Goal: Task Accomplishment & Management: Complete application form

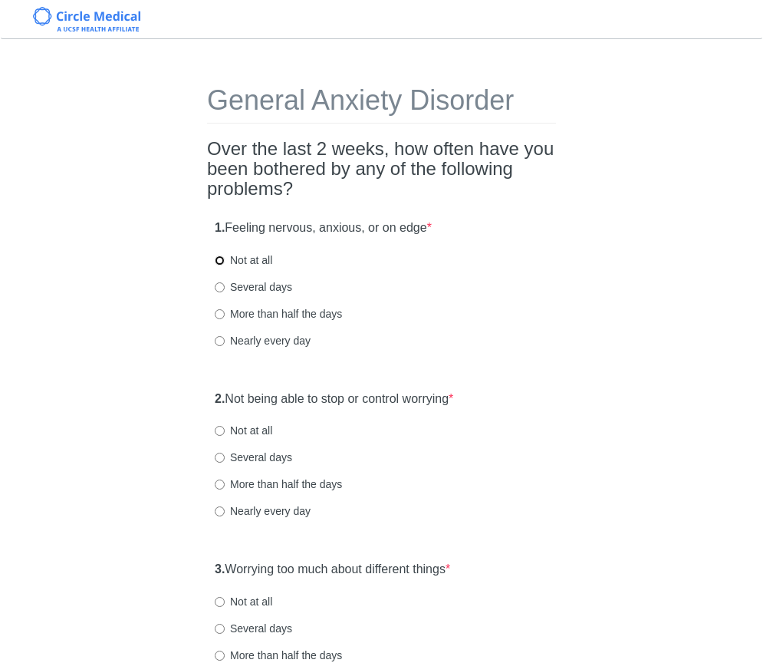
click at [222, 265] on input "Not at all" at bounding box center [220, 260] width 10 height 10
radio input "true"
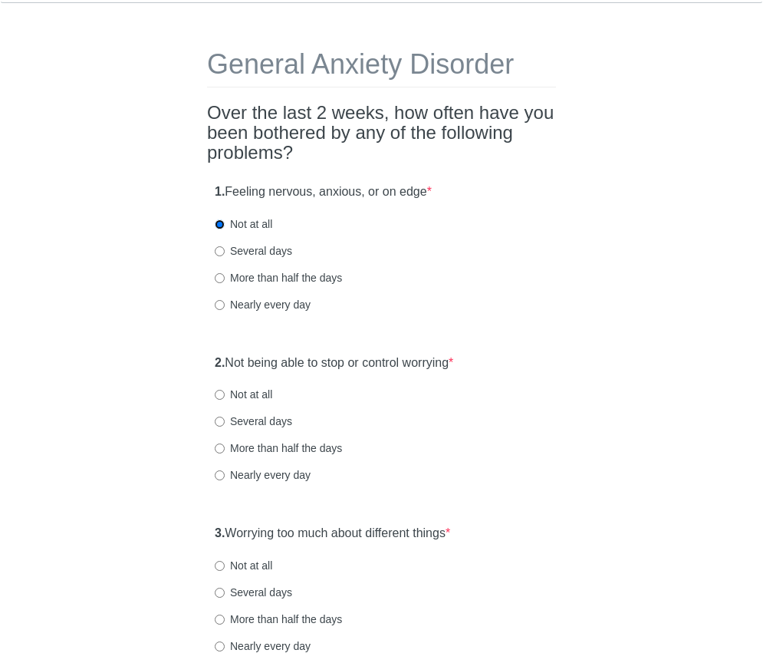
scroll to position [118, 0]
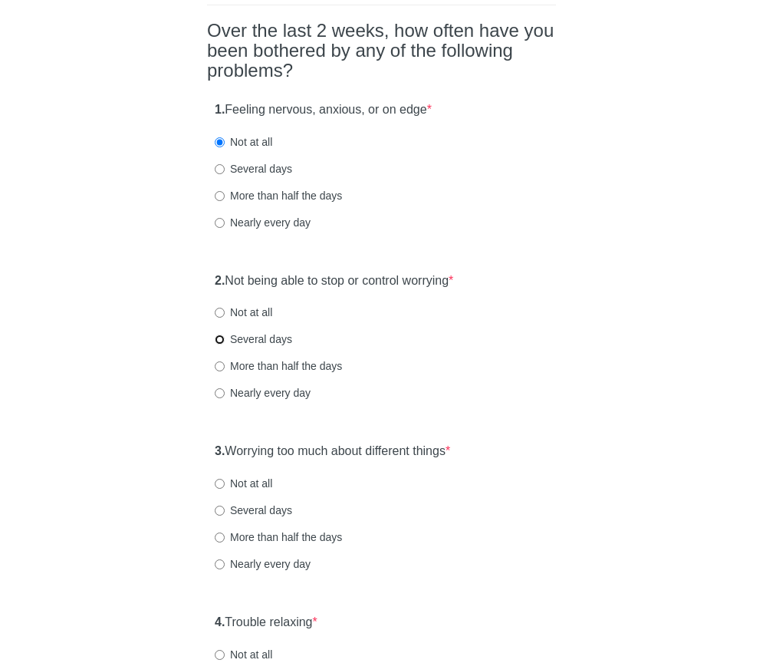
click at [223, 339] on input "Several days" at bounding box center [220, 339] width 10 height 10
radio input "true"
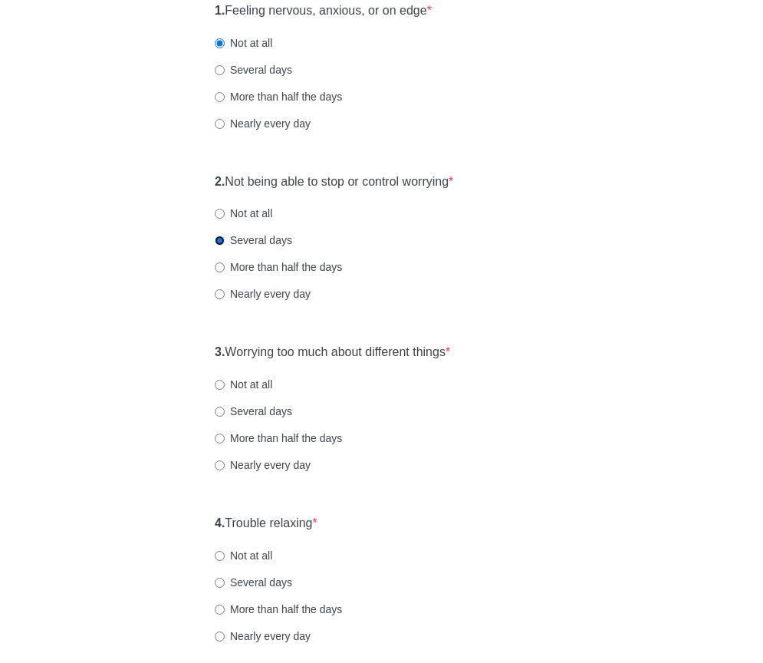
scroll to position [222, 0]
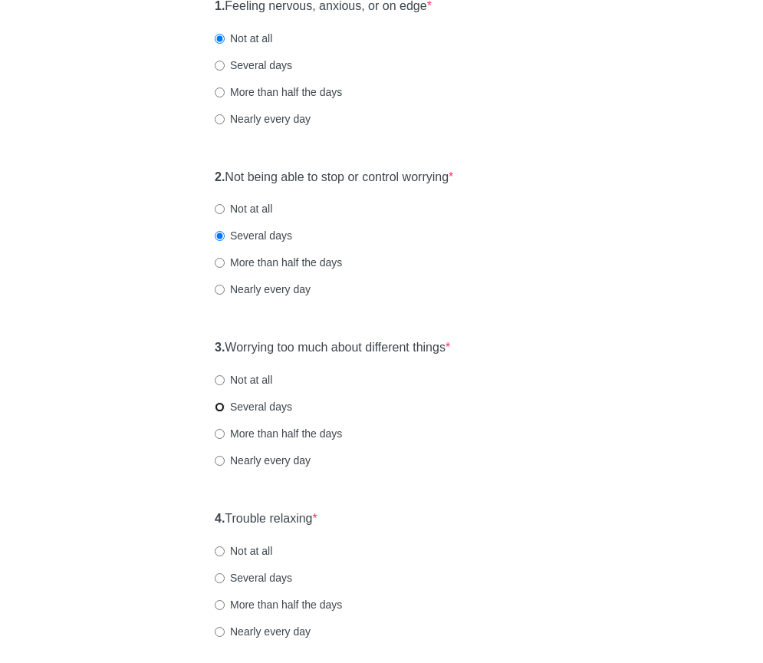
click at [216, 405] on input "Several days" at bounding box center [220, 407] width 10 height 10
radio input "true"
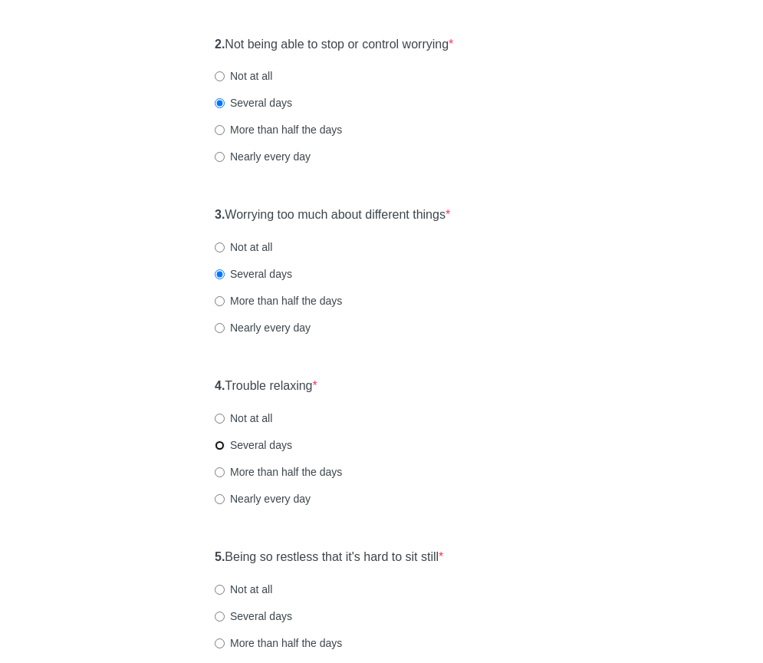
click at [221, 446] on input "Several days" at bounding box center [220, 445] width 10 height 10
radio input "true"
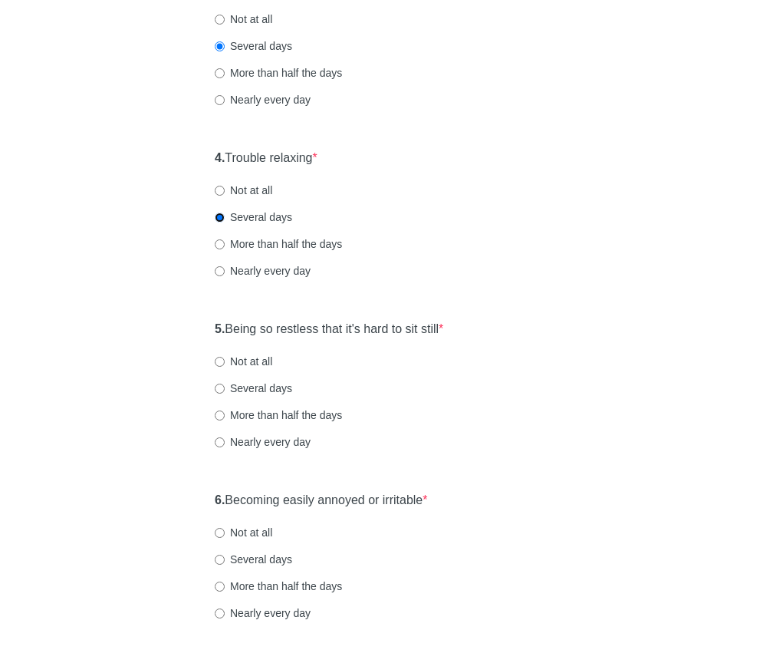
scroll to position [592, 0]
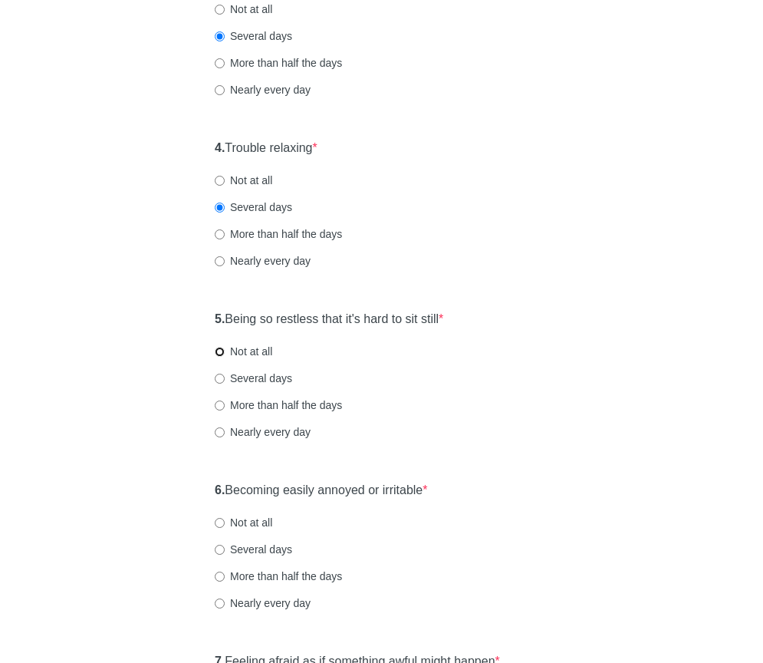
click at [222, 351] on input "Not at all" at bounding box center [220, 352] width 10 height 10
radio input "true"
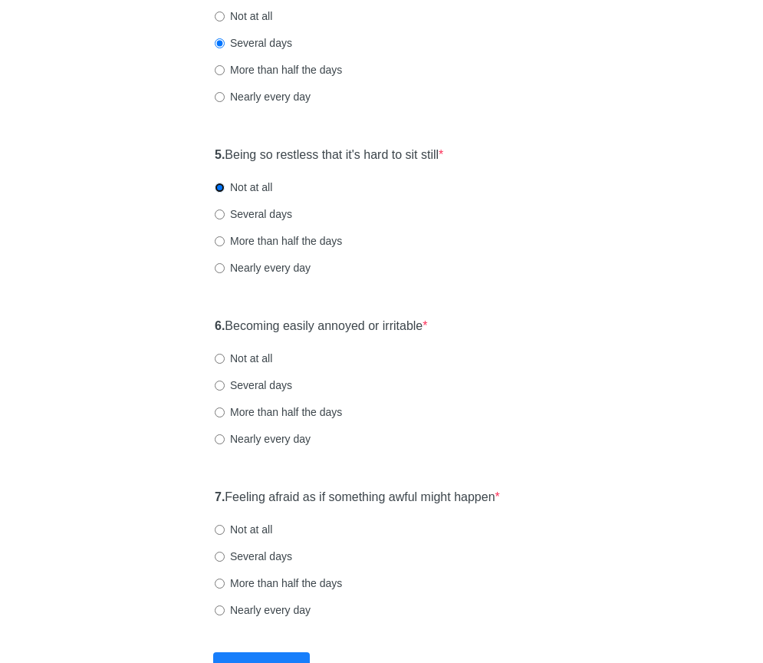
scroll to position [828, 0]
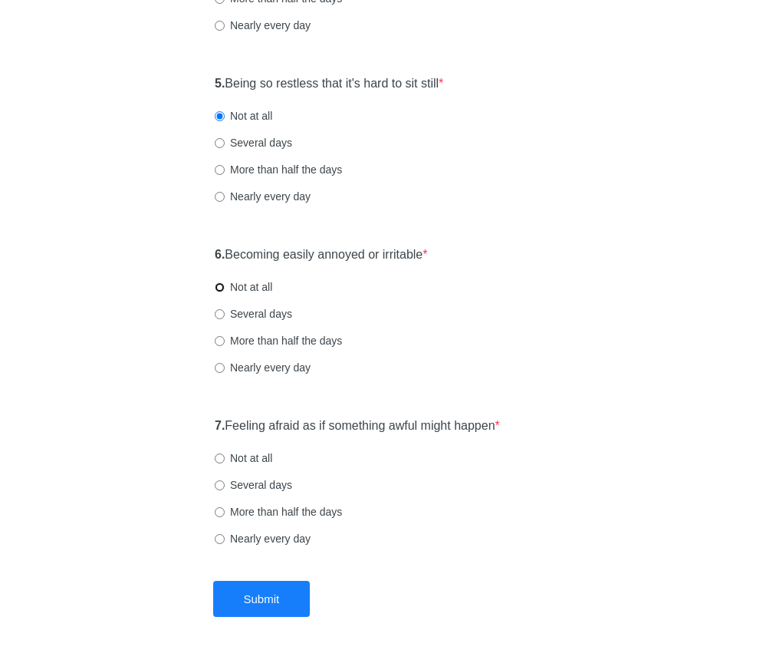
click at [217, 288] on input "Not at all" at bounding box center [220, 287] width 10 height 10
radio input "true"
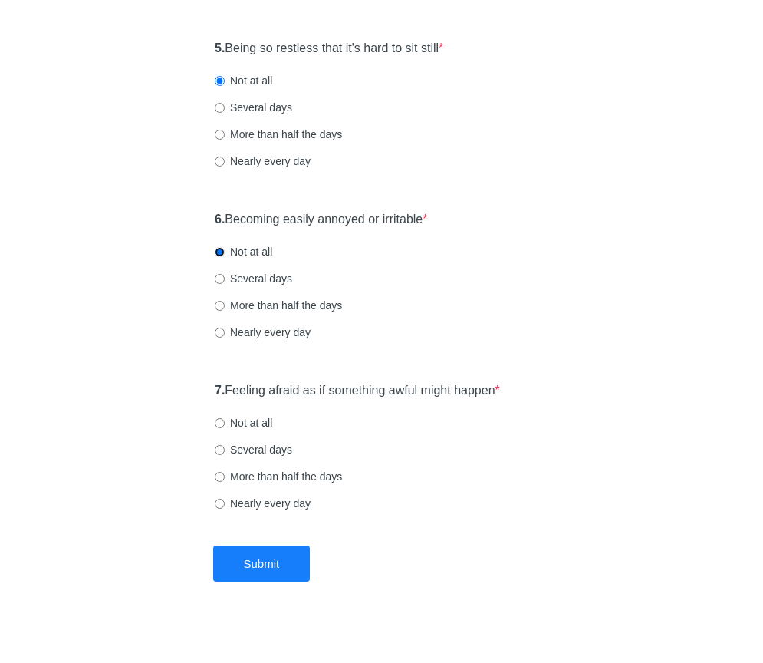
scroll to position [874, 0]
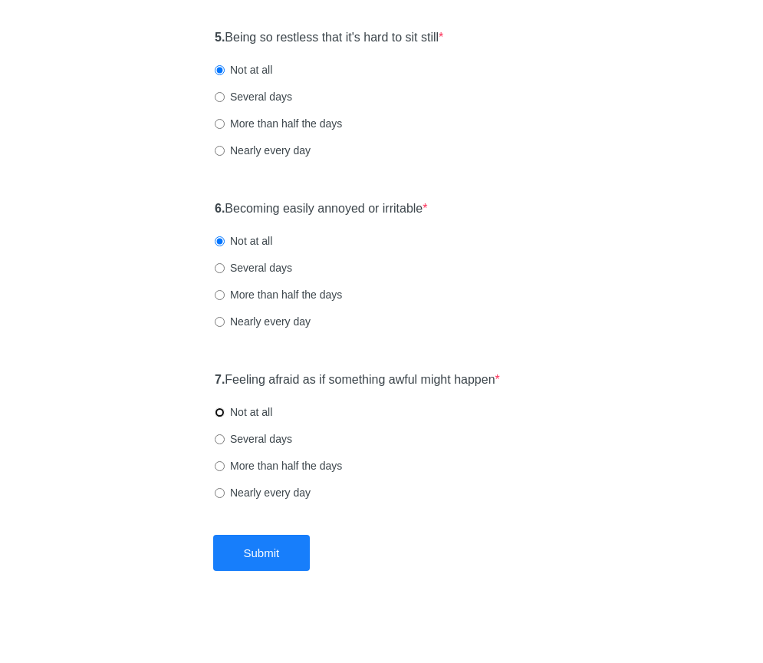
click at [218, 412] on input "Not at all" at bounding box center [220, 412] width 10 height 10
radio input "true"
click at [253, 552] on button "Submit" at bounding box center [261, 553] width 97 height 36
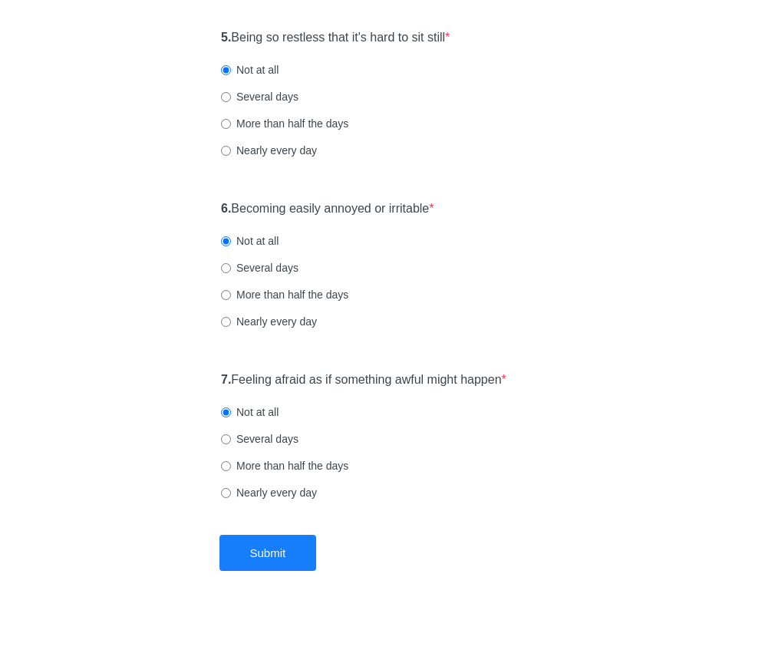
scroll to position [0, 0]
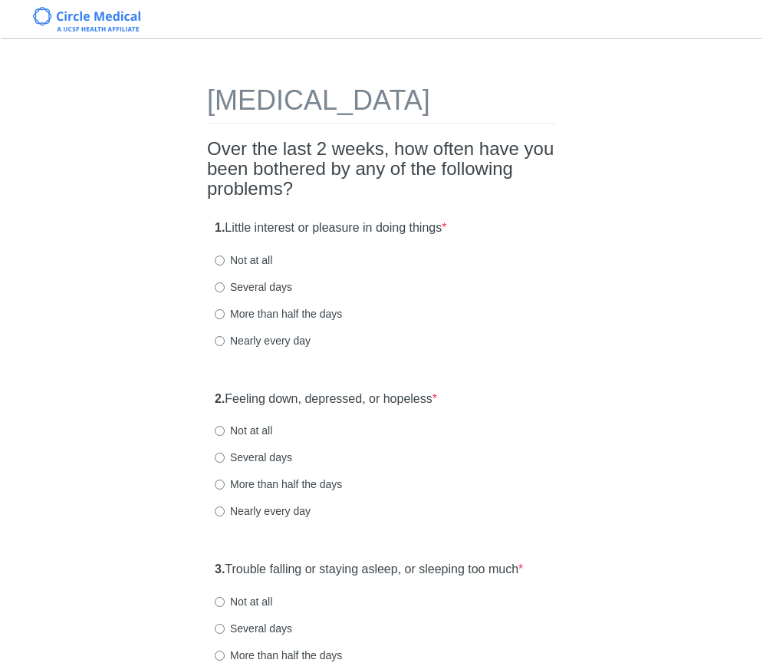
click at [225, 268] on label "Not at all" at bounding box center [244, 259] width 58 height 15
click at [225, 265] on input "Not at all" at bounding box center [220, 260] width 10 height 10
radio input "true"
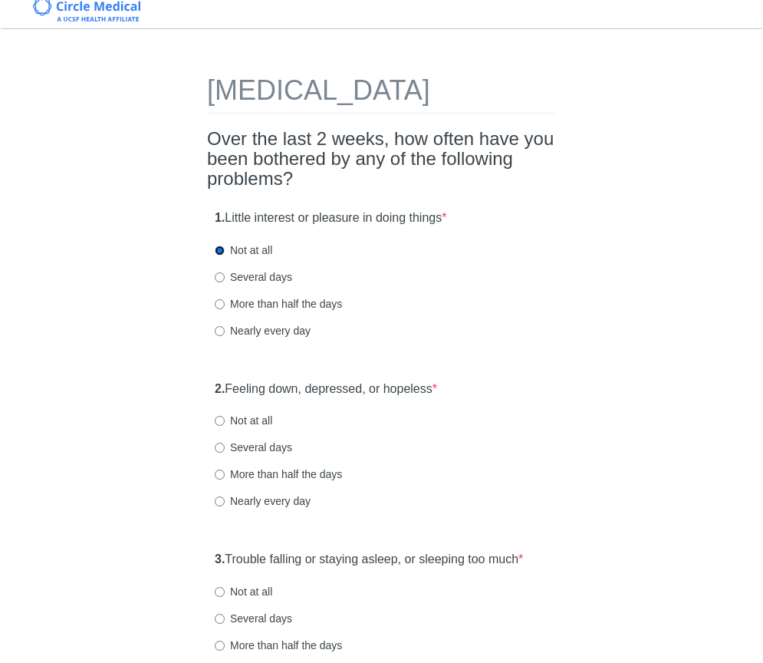
scroll to position [158, 0]
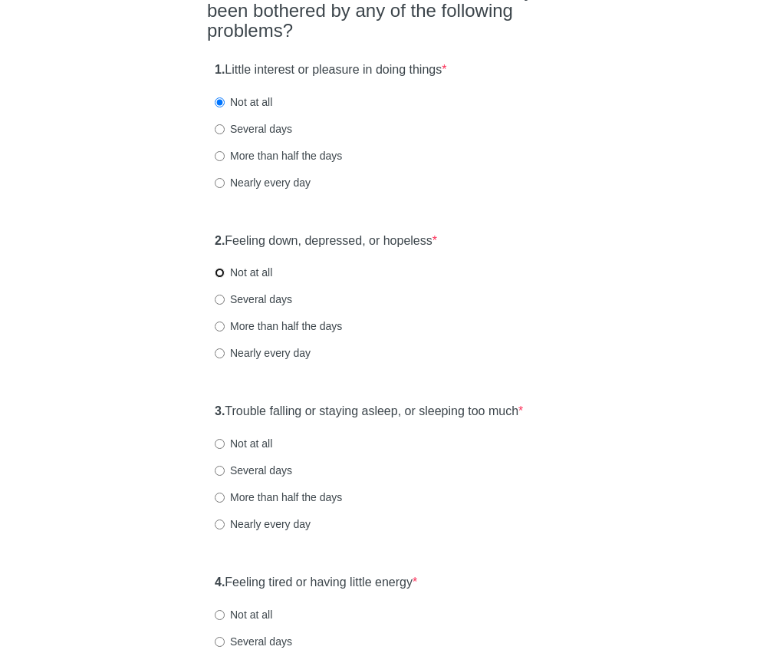
click at [221, 278] on input "Not at all" at bounding box center [220, 273] width 10 height 10
radio input "true"
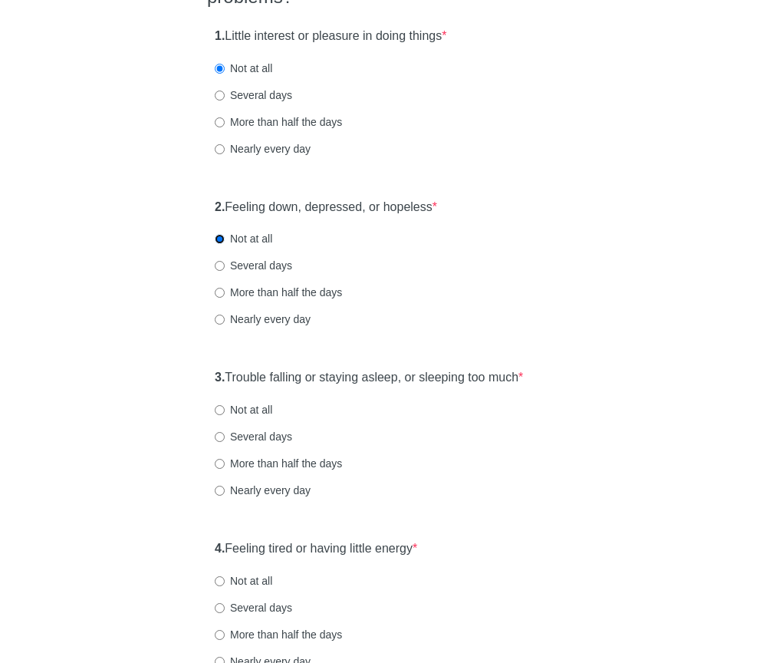
scroll to position [265, 0]
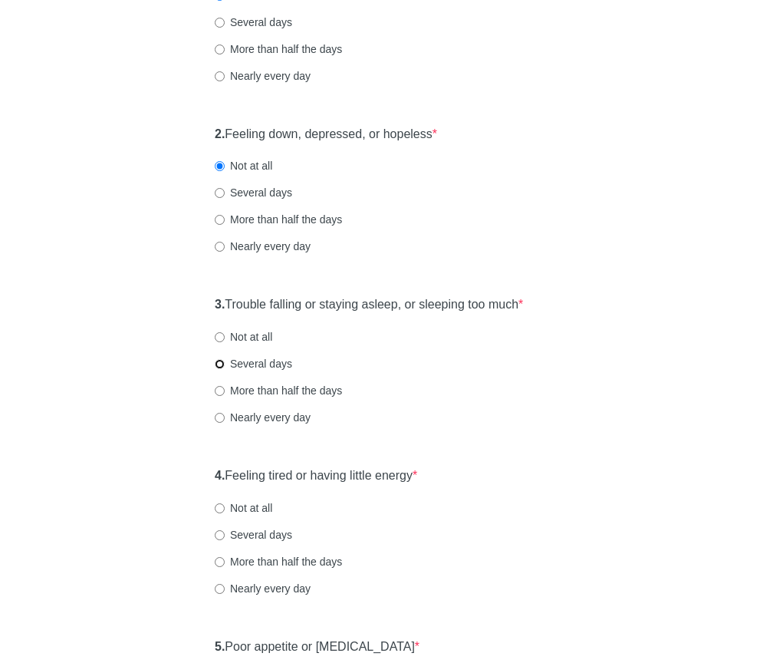
click at [218, 369] on input "Several days" at bounding box center [220, 364] width 10 height 10
radio input "true"
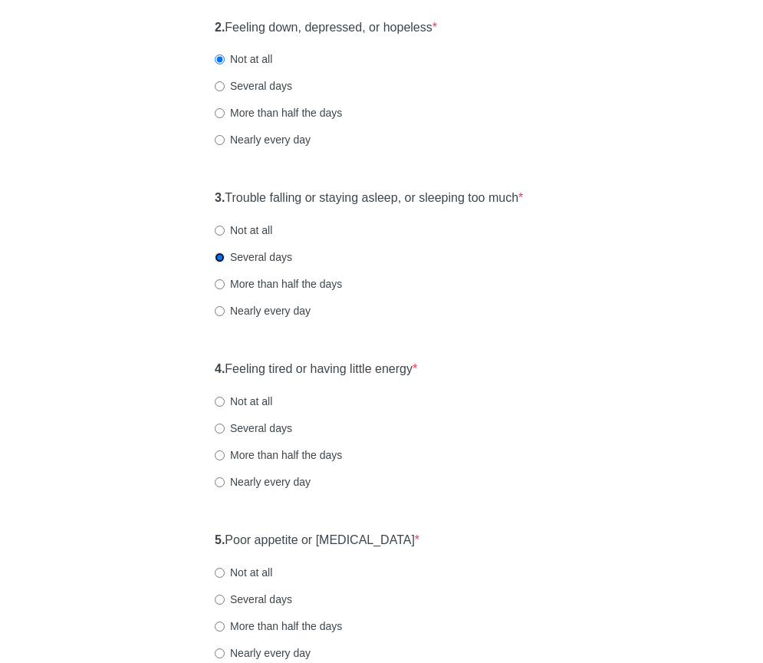
scroll to position [465, 0]
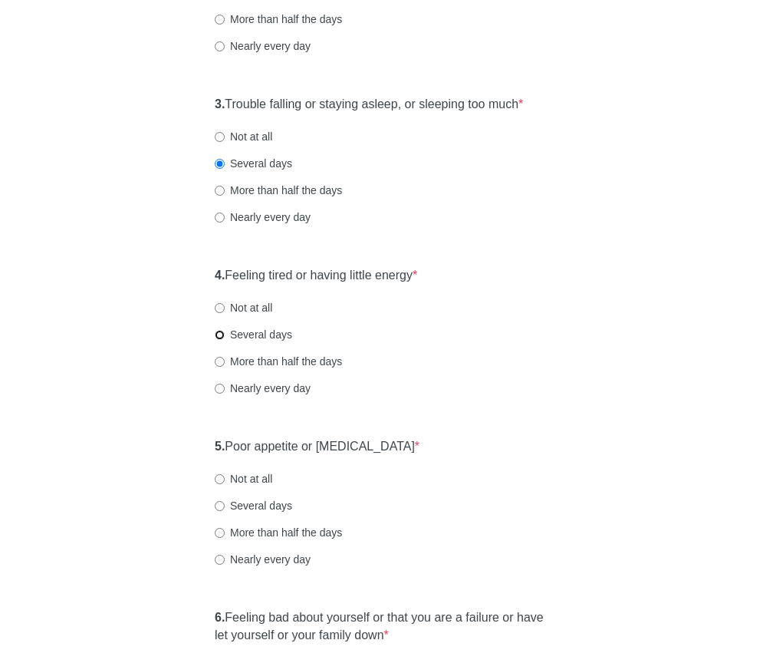
click at [222, 340] on input "Several days" at bounding box center [220, 335] width 10 height 10
radio input "true"
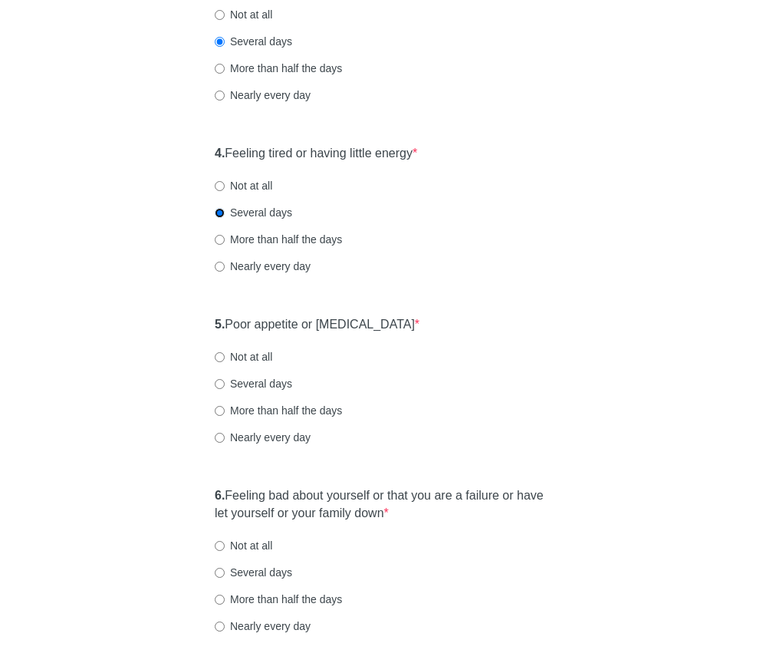
scroll to position [664, 0]
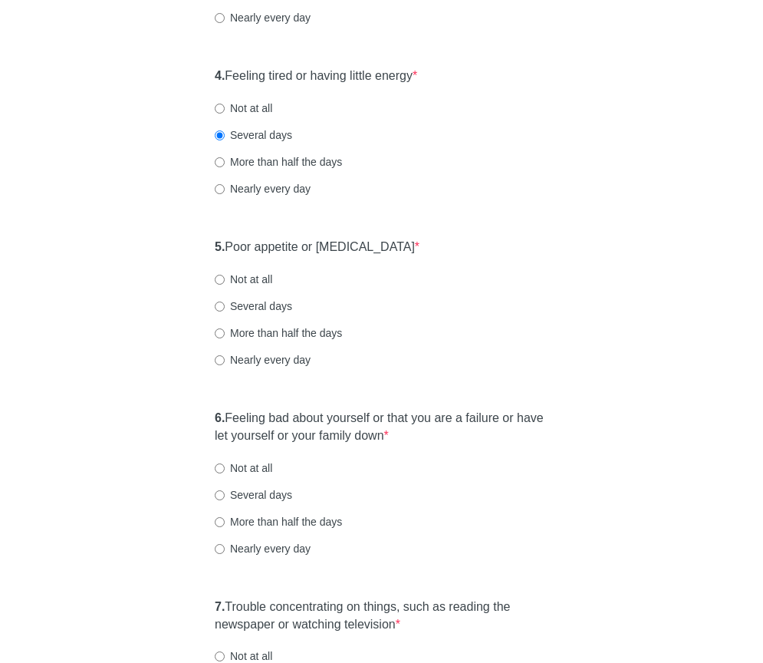
click at [225, 287] on label "Not at all" at bounding box center [244, 278] width 58 height 15
click at [225, 285] on input "Not at all" at bounding box center [220, 280] width 10 height 10
radio input "true"
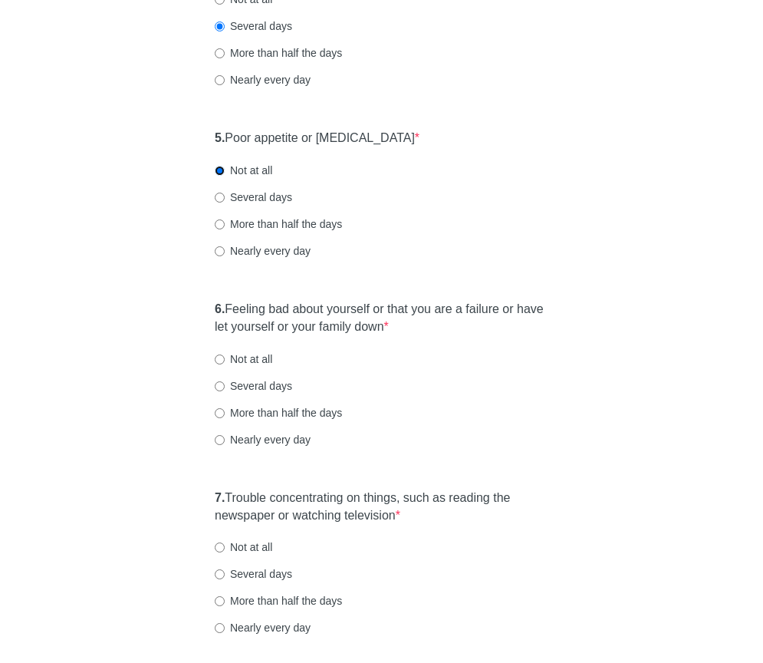
scroll to position [775, 0]
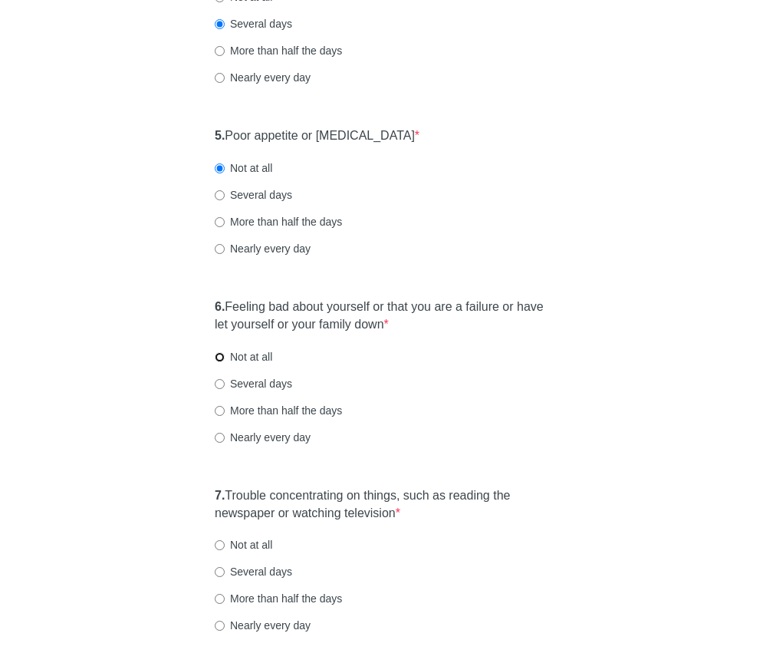
click at [220, 362] on input "Not at all" at bounding box center [220, 357] width 10 height 10
radio input "true"
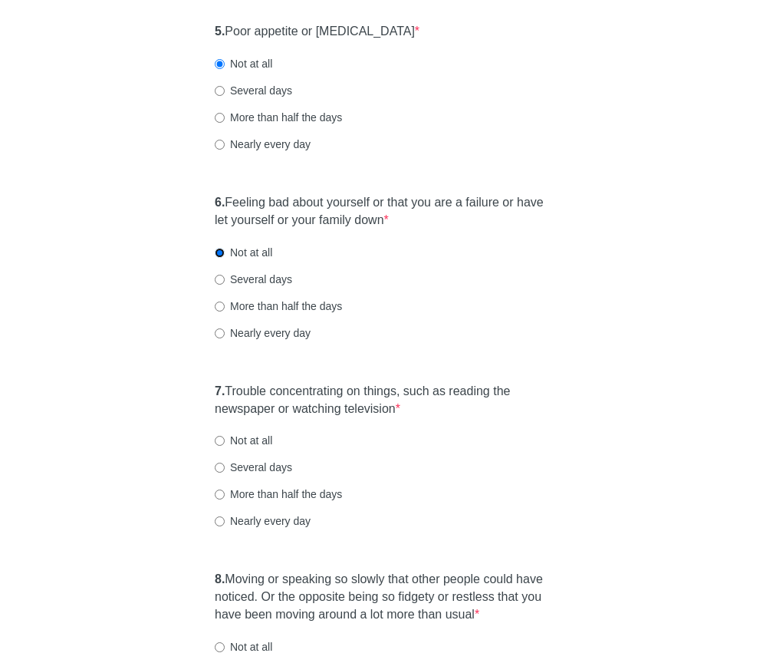
scroll to position [893, 0]
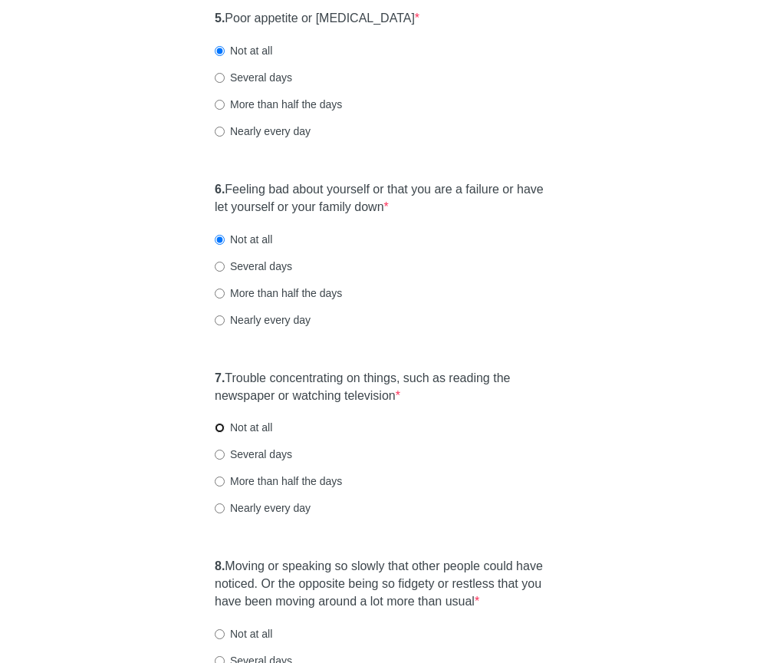
click at [224, 433] on input "Not at all" at bounding box center [220, 428] width 10 height 10
radio input "true"
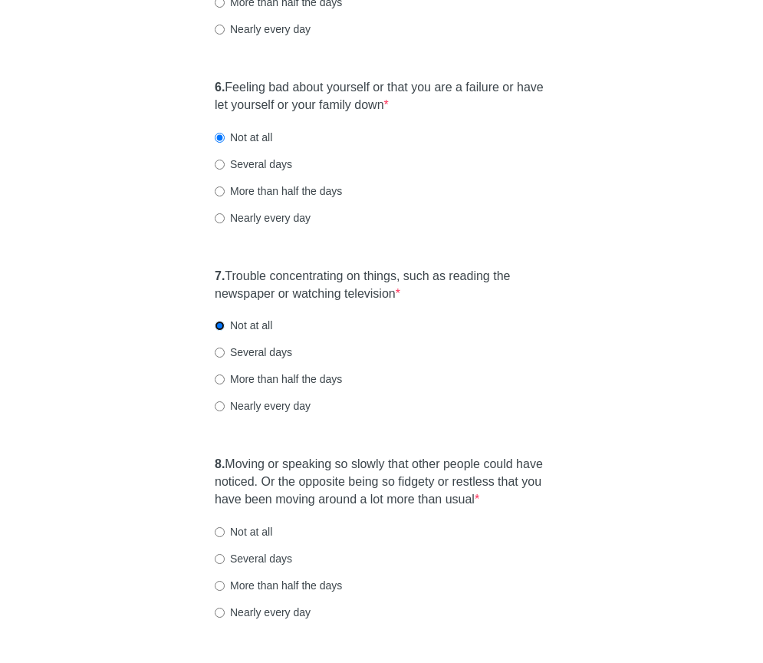
scroll to position [1147, 0]
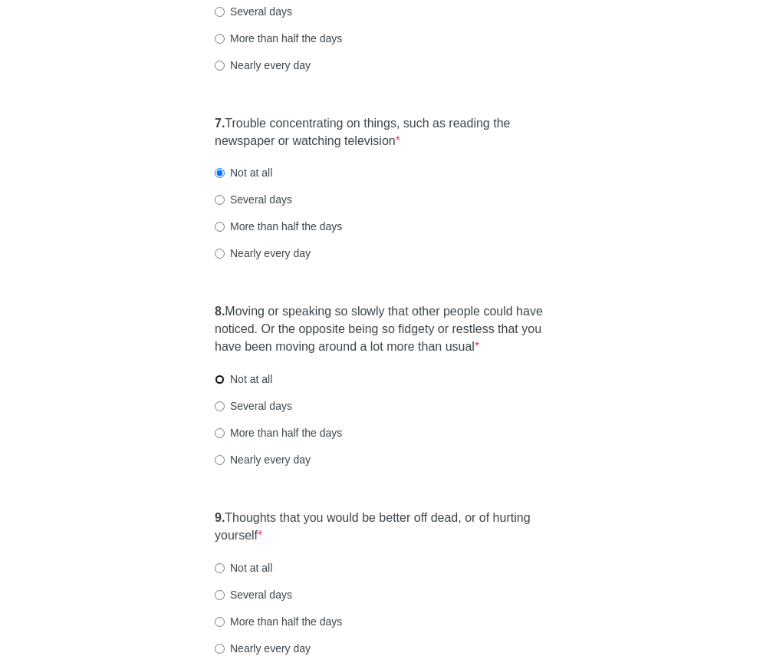
click at [219, 384] on input "Not at all" at bounding box center [220, 379] width 10 height 10
radio input "true"
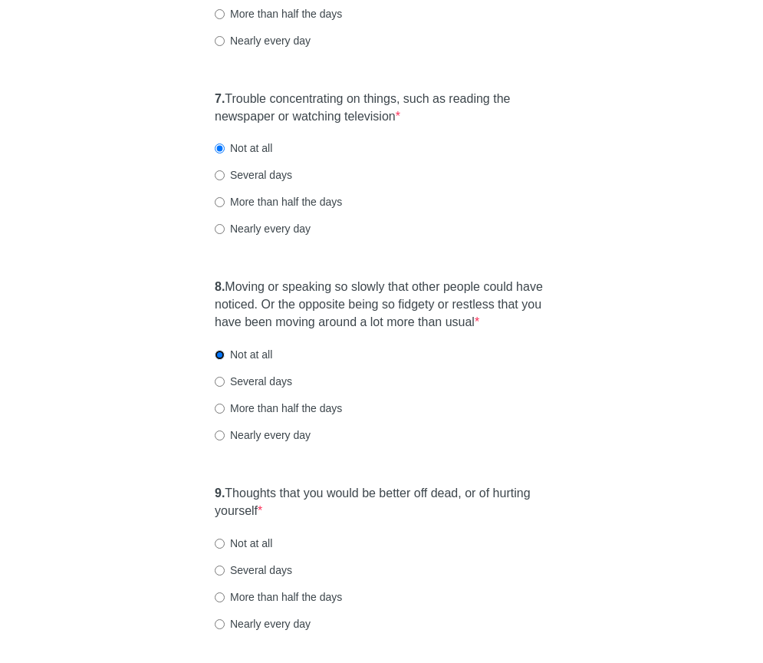
scroll to position [1256, 0]
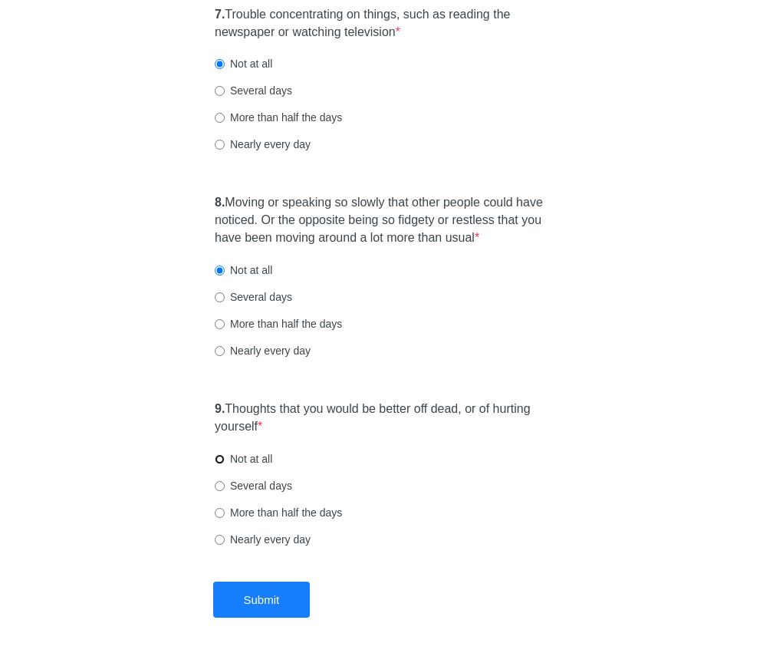
click at [222, 464] on input "Not at all" at bounding box center [220, 459] width 10 height 10
radio input "true"
click at [275, 617] on button "Submit" at bounding box center [261, 599] width 97 height 36
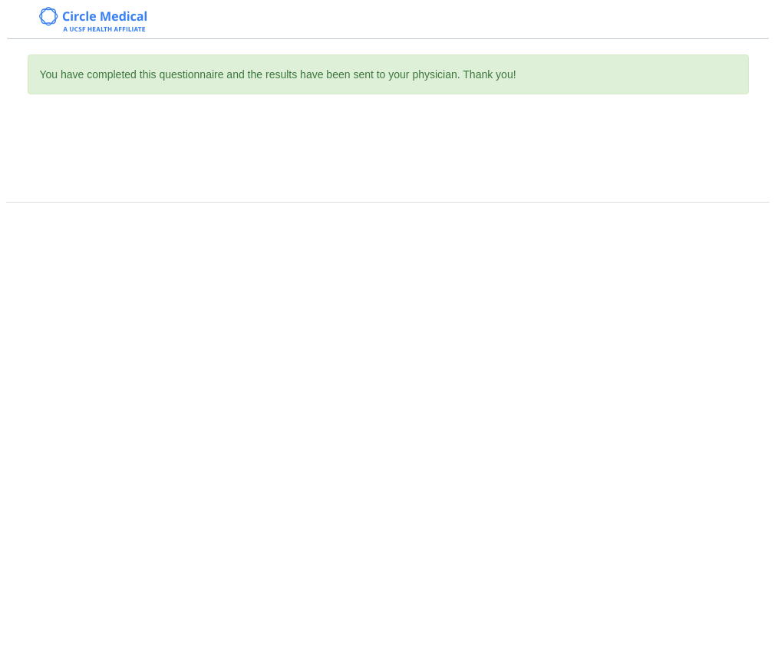
scroll to position [0, 0]
